Goal: Find specific page/section

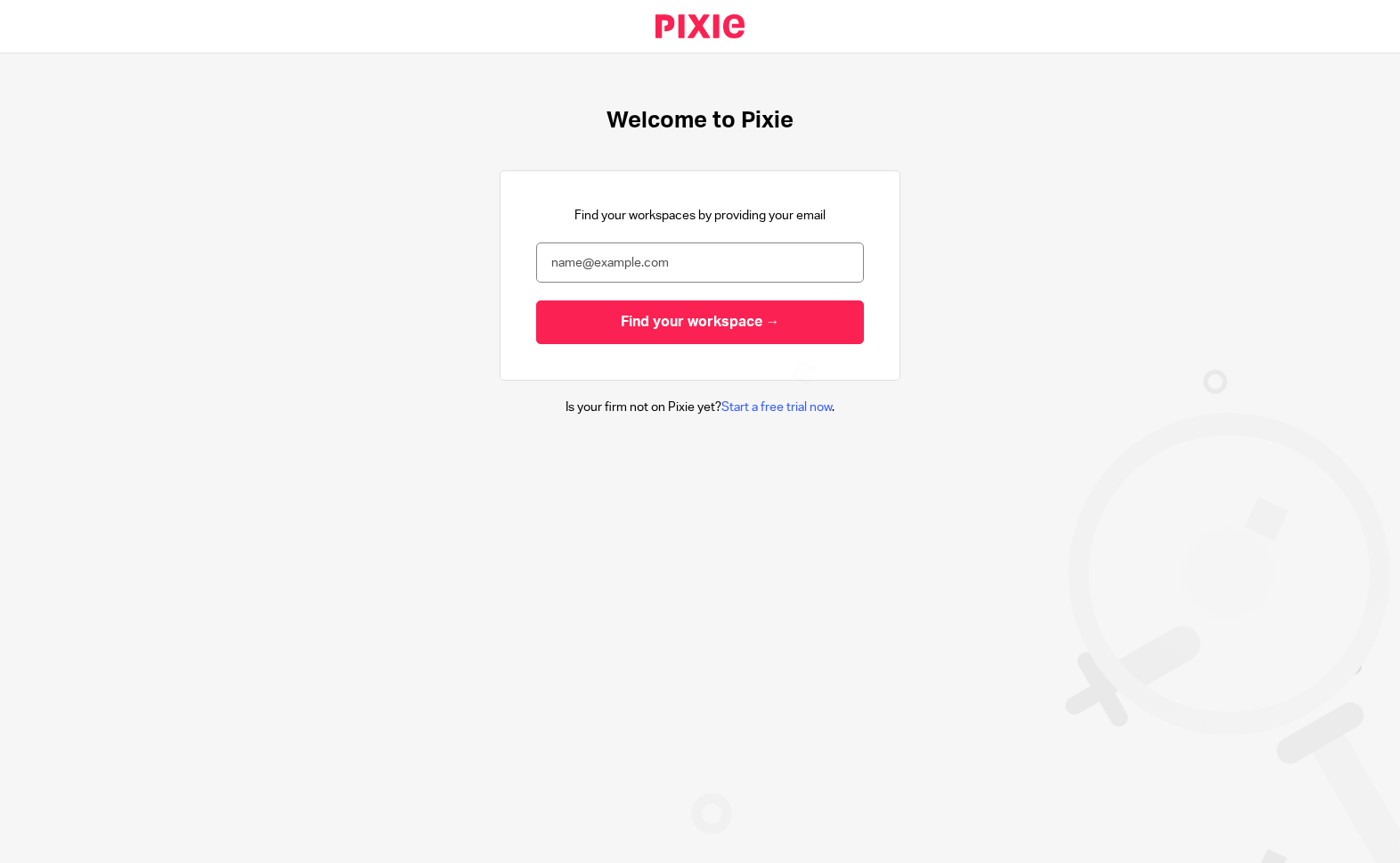
click at [648, 256] on input "email" at bounding box center [700, 263] width 328 height 40
type input "[PERSON_NAME][EMAIL_ADDRESS][PERSON_NAME][DOMAIN_NAME]"
click at [537, 300] on input "Find your workspace →" at bounding box center [700, 322] width 328 height 44
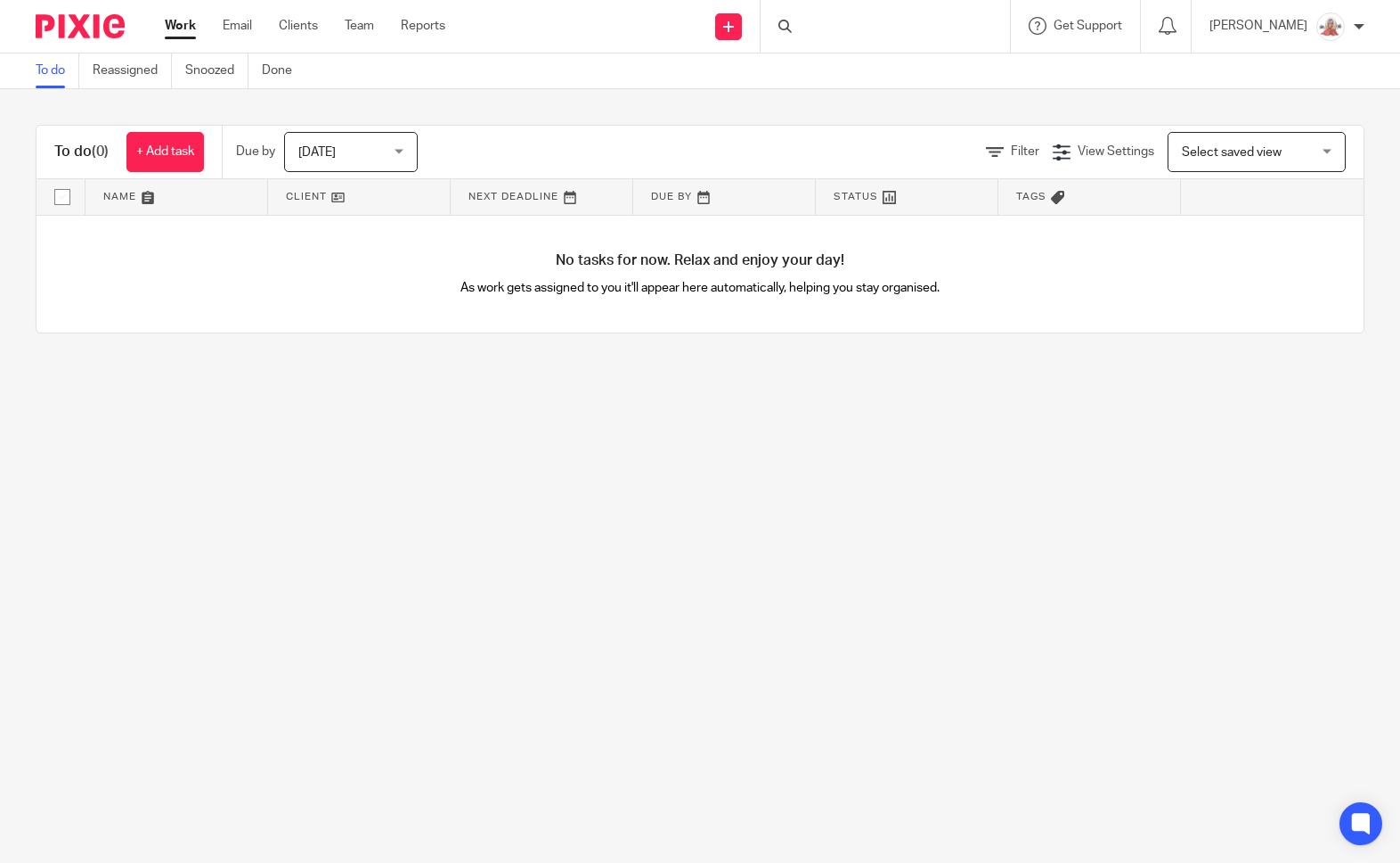
click at [873, 33] on div at bounding box center [885, 26] width 249 height 52
click at [947, 38] on div at bounding box center [885, 26] width 249 height 52
click at [938, 33] on input "Search" at bounding box center [876, 29] width 160 height 16
type input "fetch"
click at [950, 81] on link at bounding box center [928, 76] width 272 height 41
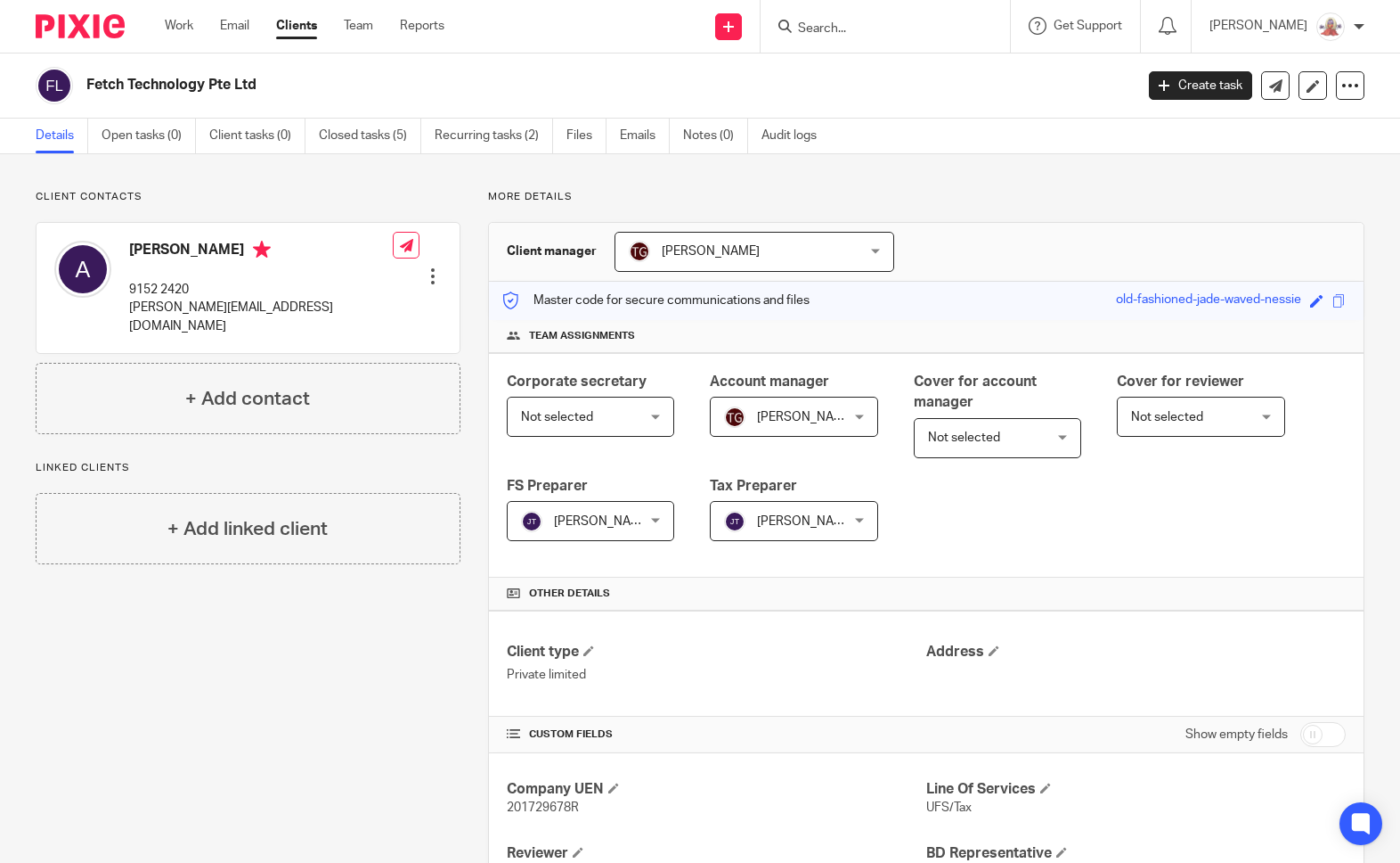
click at [342, 707] on div "Client contacts Adrian 9152 2420 adrian@fetch.tech Edit contact Create client f…" at bounding box center [234, 655] width 452 height 931
click at [342, 708] on div "Client contacts Adrian 9152 2420 adrian@fetch.tech Edit contact Create client f…" at bounding box center [234, 655] width 452 height 931
click at [330, 733] on div "Client contacts Adrian 9152 2420 adrian@fetch.tech Edit contact Create client f…" at bounding box center [234, 655] width 452 height 931
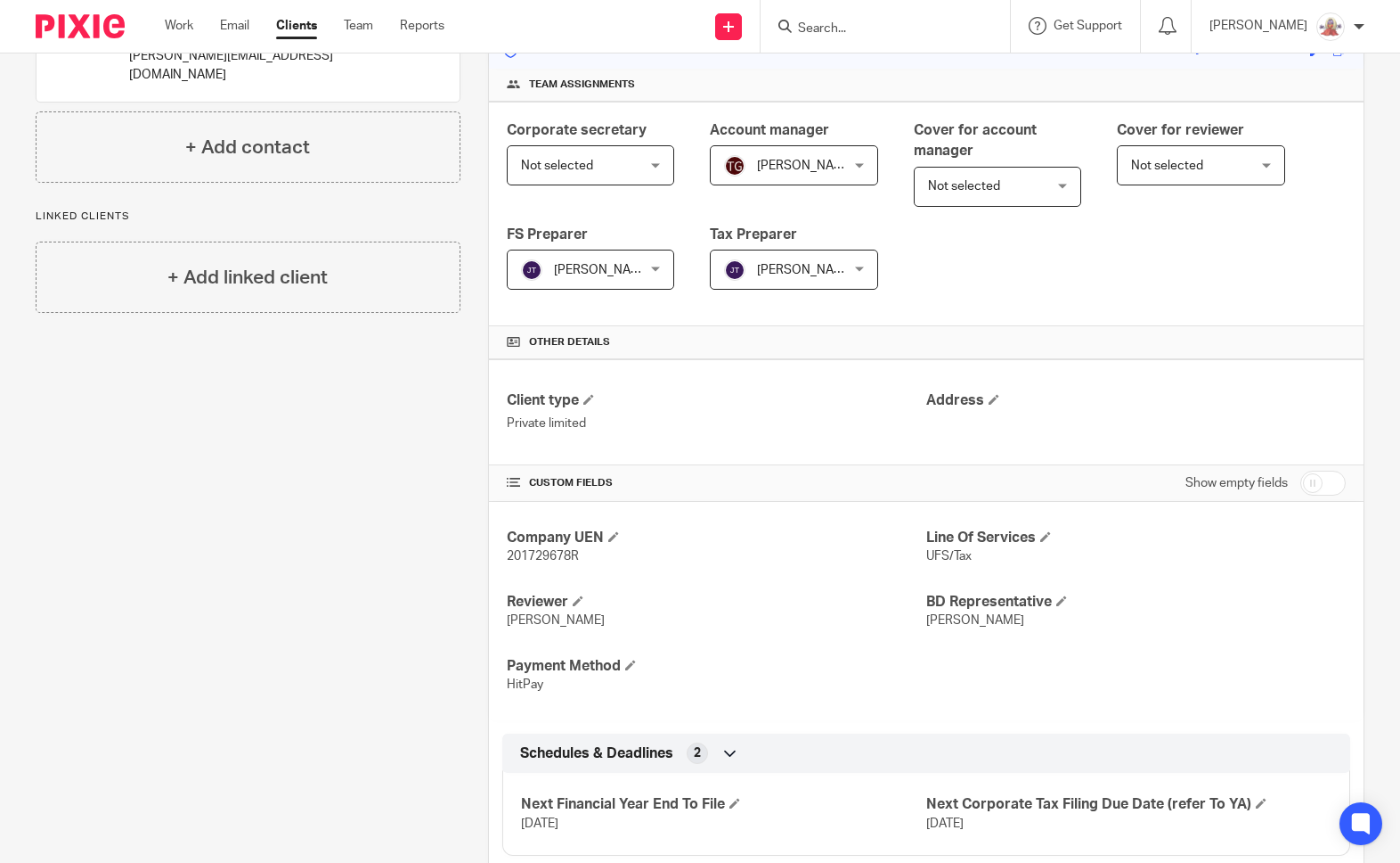
click at [330, 732] on div "Client contacts Adrian 9152 2420 adrian@fetch.tech Edit contact Create client f…" at bounding box center [234, 404] width 452 height 931
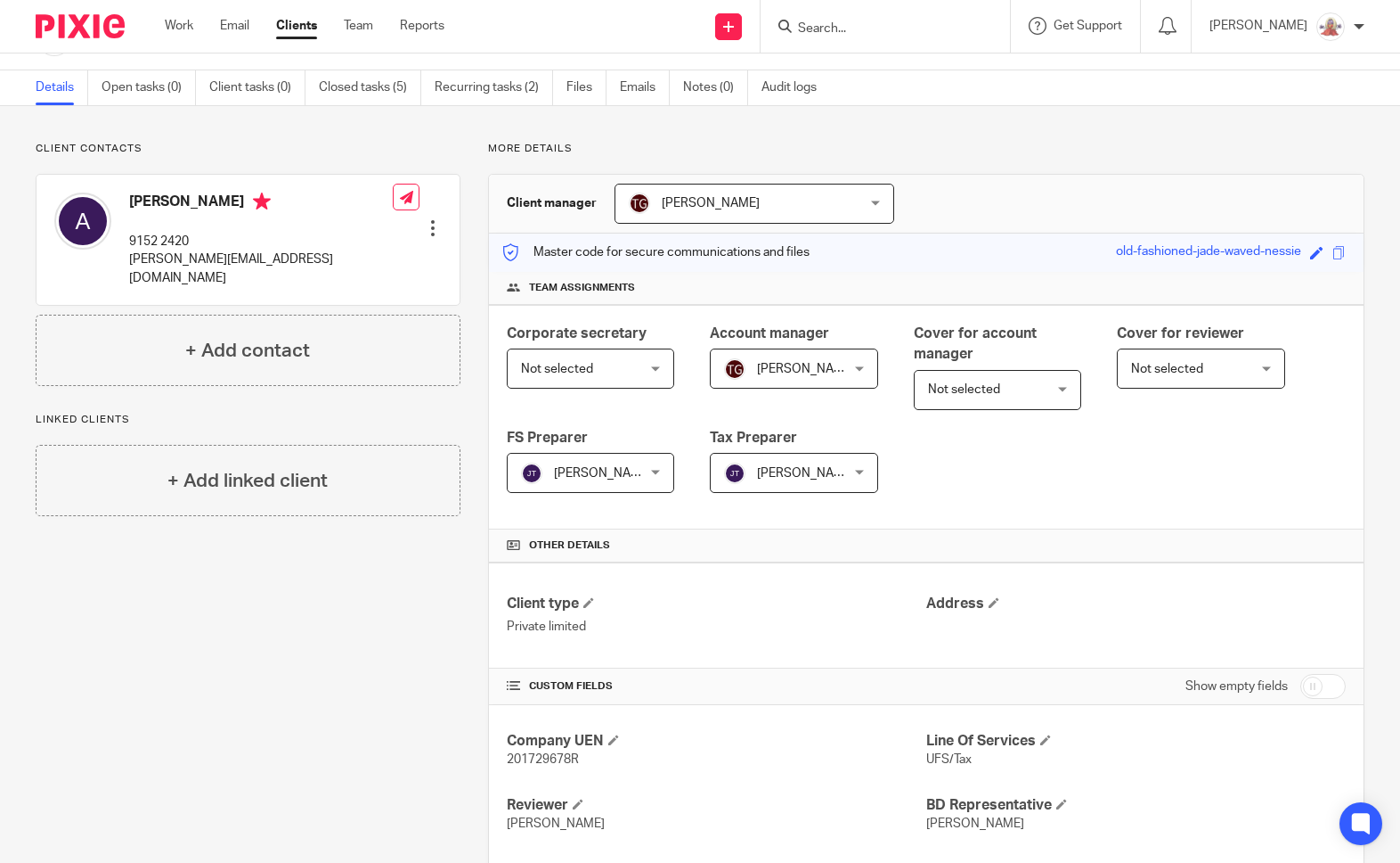
scroll to position [0, 0]
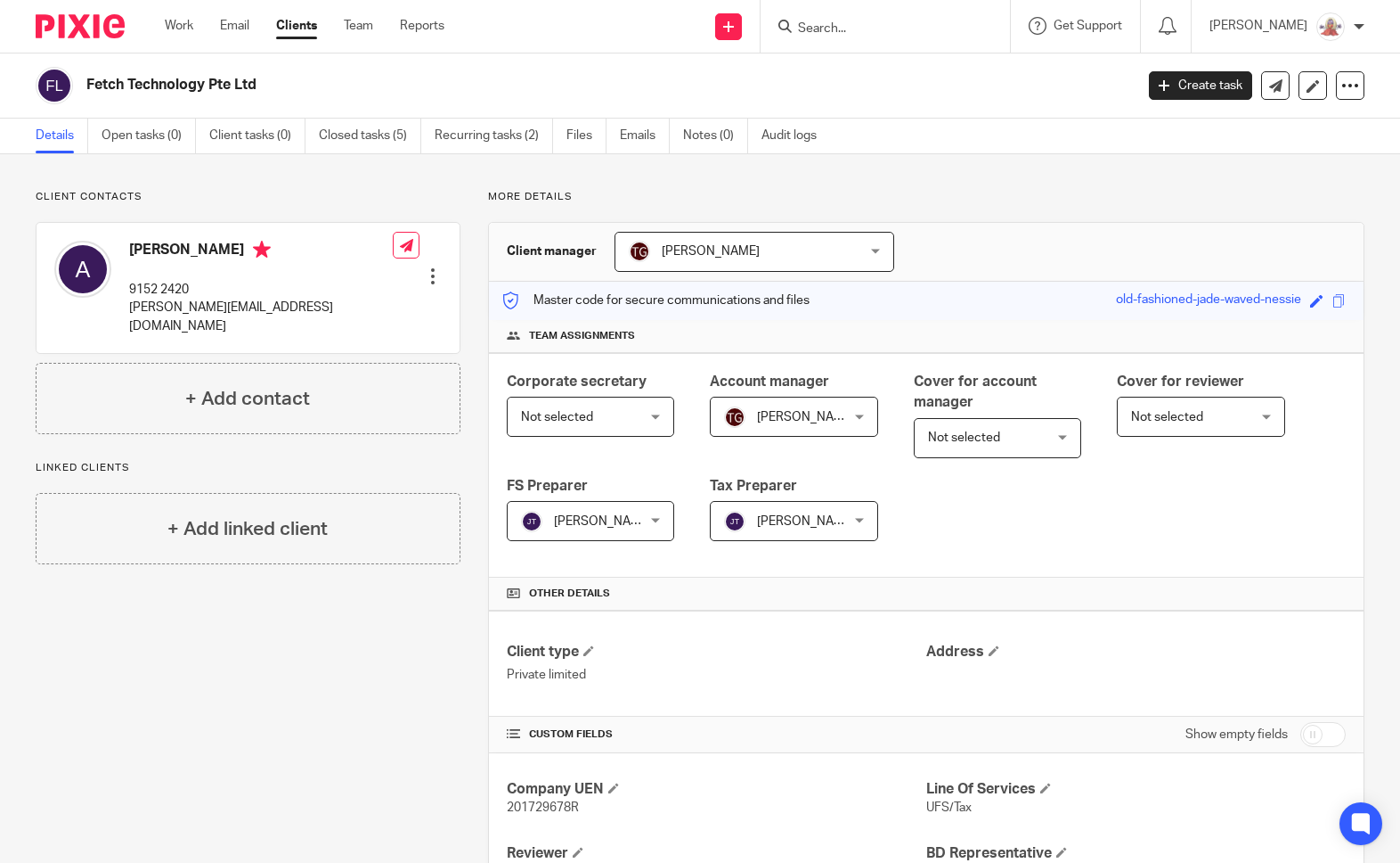
click at [328, 733] on div "Client contacts Adrian 9152 2420 adrian@fetch.tech Edit contact Create client f…" at bounding box center [234, 655] width 452 height 931
click at [325, 737] on div "Client contacts Adrian 9152 2420 adrian@fetch.tech Edit contact Create client f…" at bounding box center [234, 655] width 452 height 931
click at [327, 733] on div "Client contacts Adrian 9152 2420 adrian@fetch.tech Edit contact Create client f…" at bounding box center [234, 655] width 452 height 931
click at [1138, 169] on div "Client contacts Adrian 9152 2420 adrian@fetch.tech Edit contact Create client f…" at bounding box center [700, 655] width 1400 height 1002
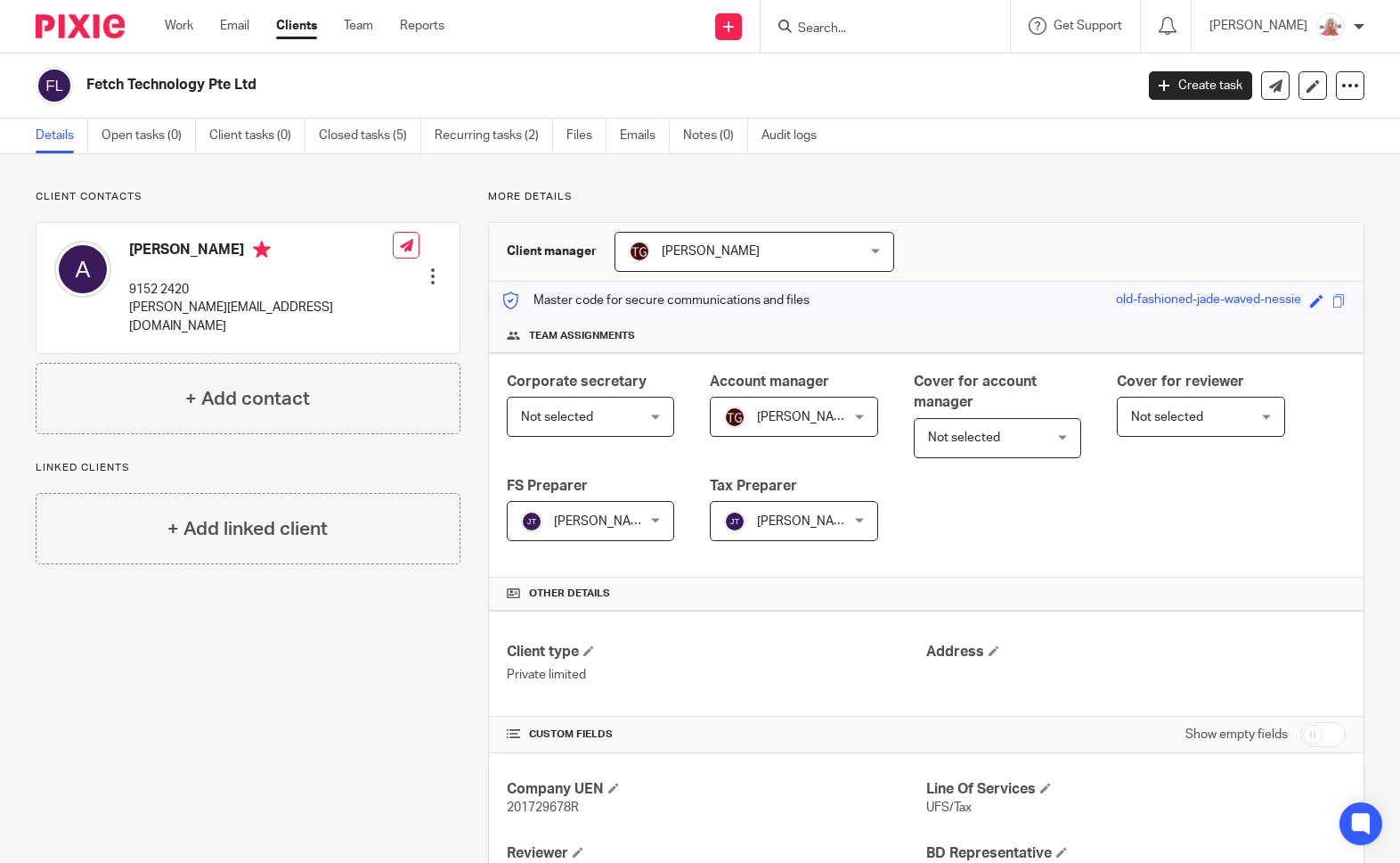
click at [1138, 169] on div "Client contacts Adrian 9152 2420 adrian@fetch.tech Edit contact Create client f…" at bounding box center [700, 655] width 1400 height 1002
click at [1084, 179] on div "Client contacts Adrian 9152 2420 adrian@fetch.tech Edit contact Create client f…" at bounding box center [700, 655] width 1400 height 1002
click at [1083, 180] on div "Client contacts Adrian 9152 2420 adrian@fetch.tech Edit contact Create client f…" at bounding box center [700, 655] width 1400 height 1002
click at [344, 699] on div "Client contacts Adrian 9152 2420 adrian@fetch.tech Edit contact Create client f…" at bounding box center [234, 655] width 452 height 931
click at [344, 697] on div "Client contacts Adrian 9152 2420 adrian@fetch.tech Edit contact Create client f…" at bounding box center [234, 655] width 452 height 931
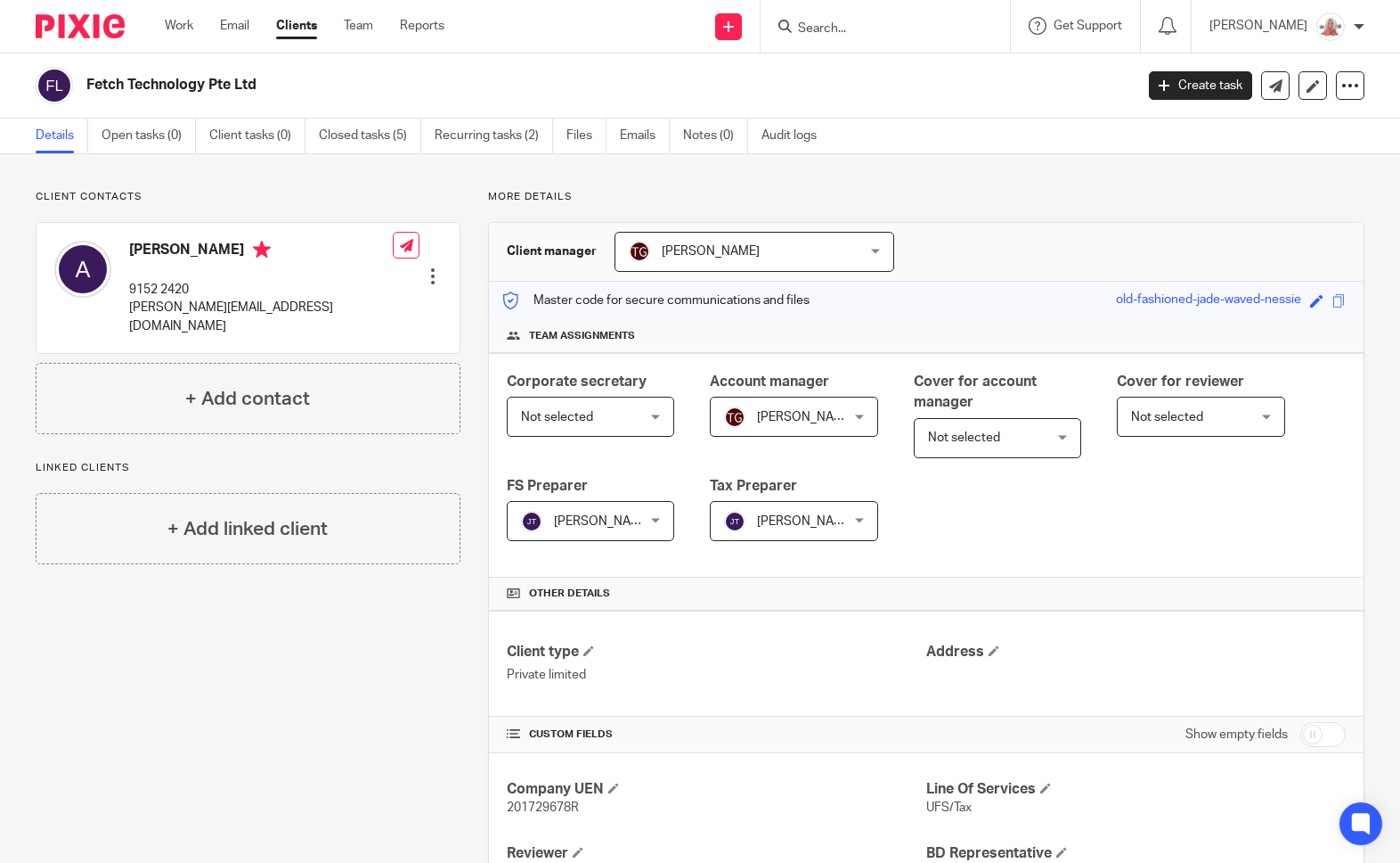
click at [759, 684] on div "Client type Private limited Address" at bounding box center [926, 663] width 874 height 106
click at [760, 683] on p "Private limited" at bounding box center [716, 674] width 419 height 17
